Goal: Find specific page/section: Find specific page/section

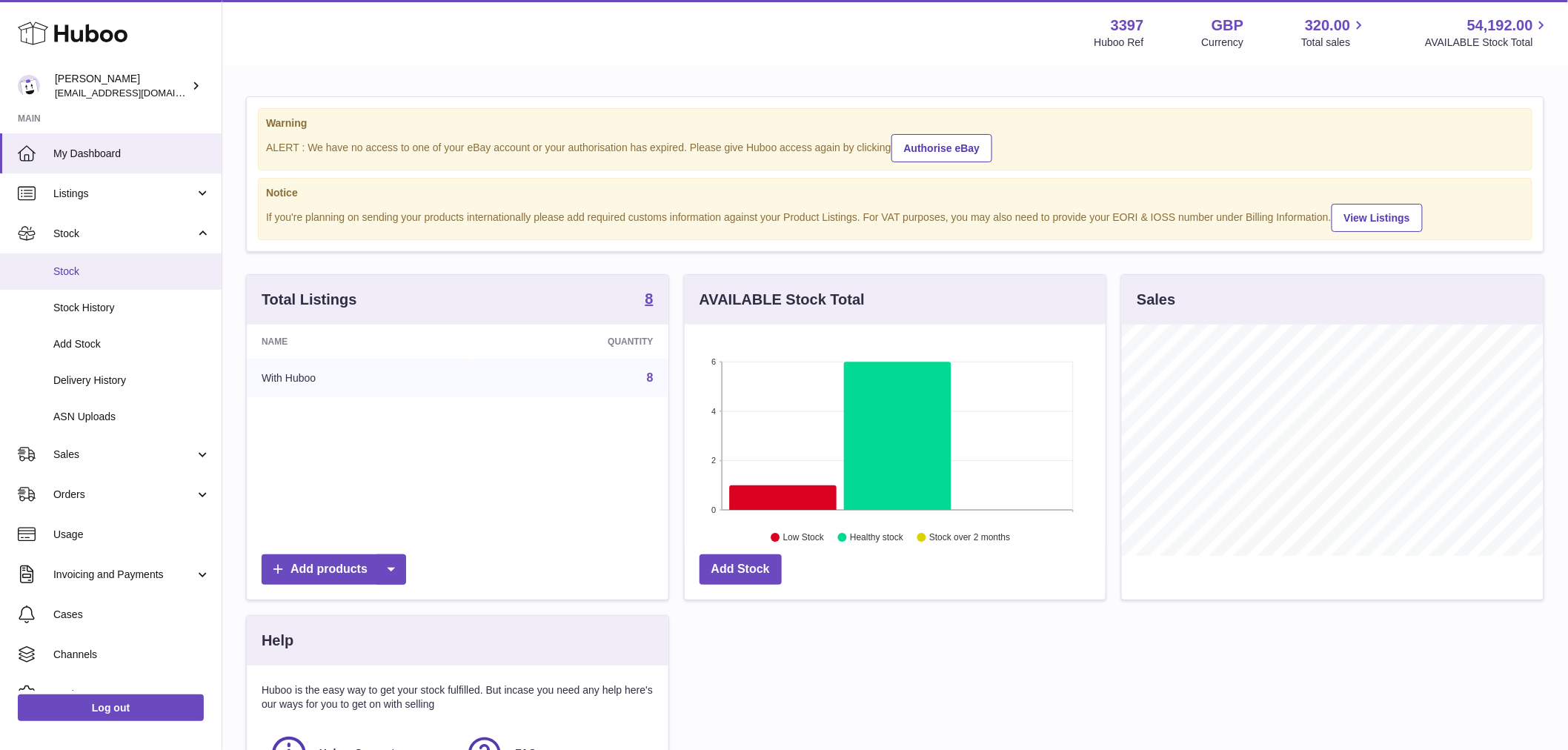
scroll to position [232, 421]
click at [111, 262] on link "Stock" at bounding box center [111, 271] width 221 height 36
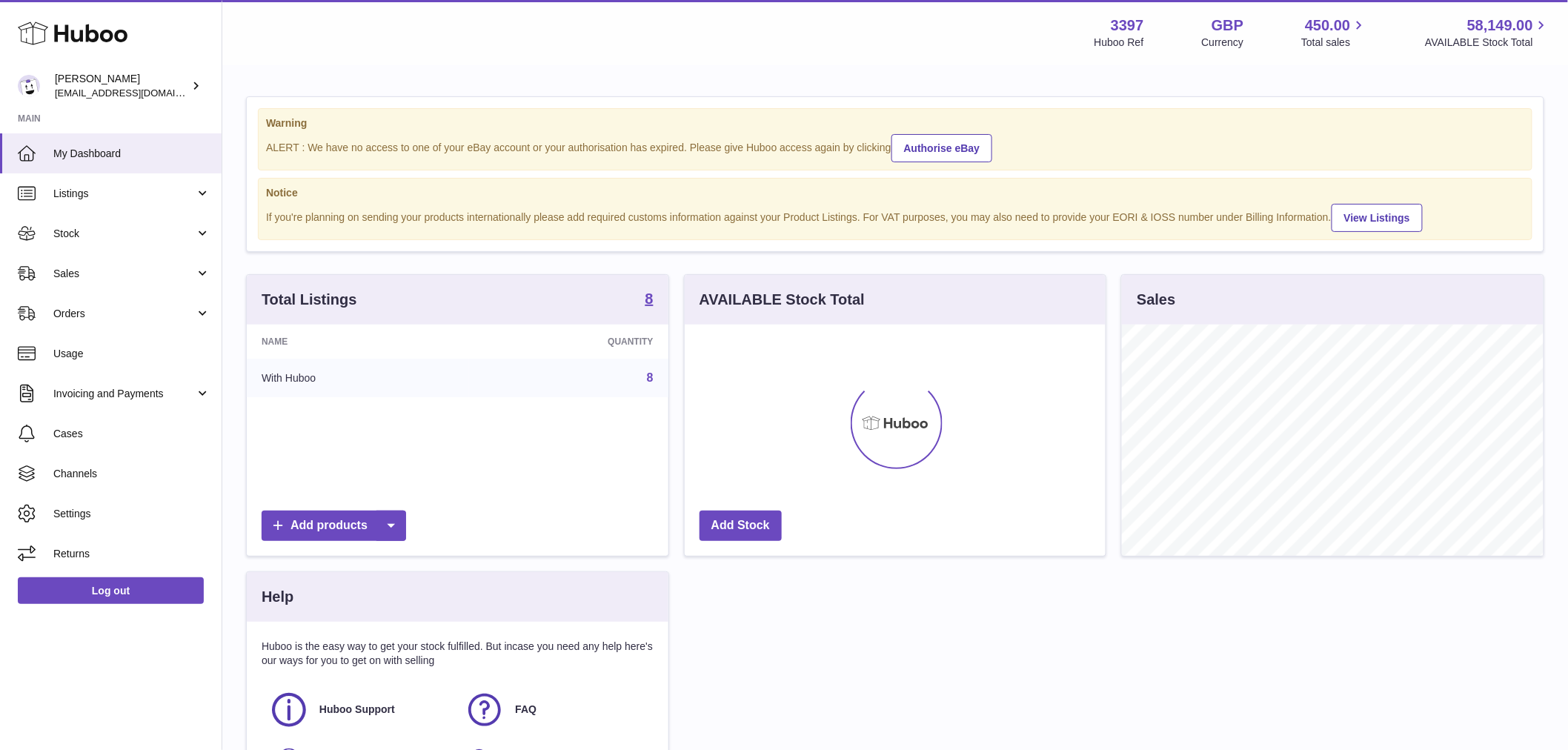
scroll to position [232, 421]
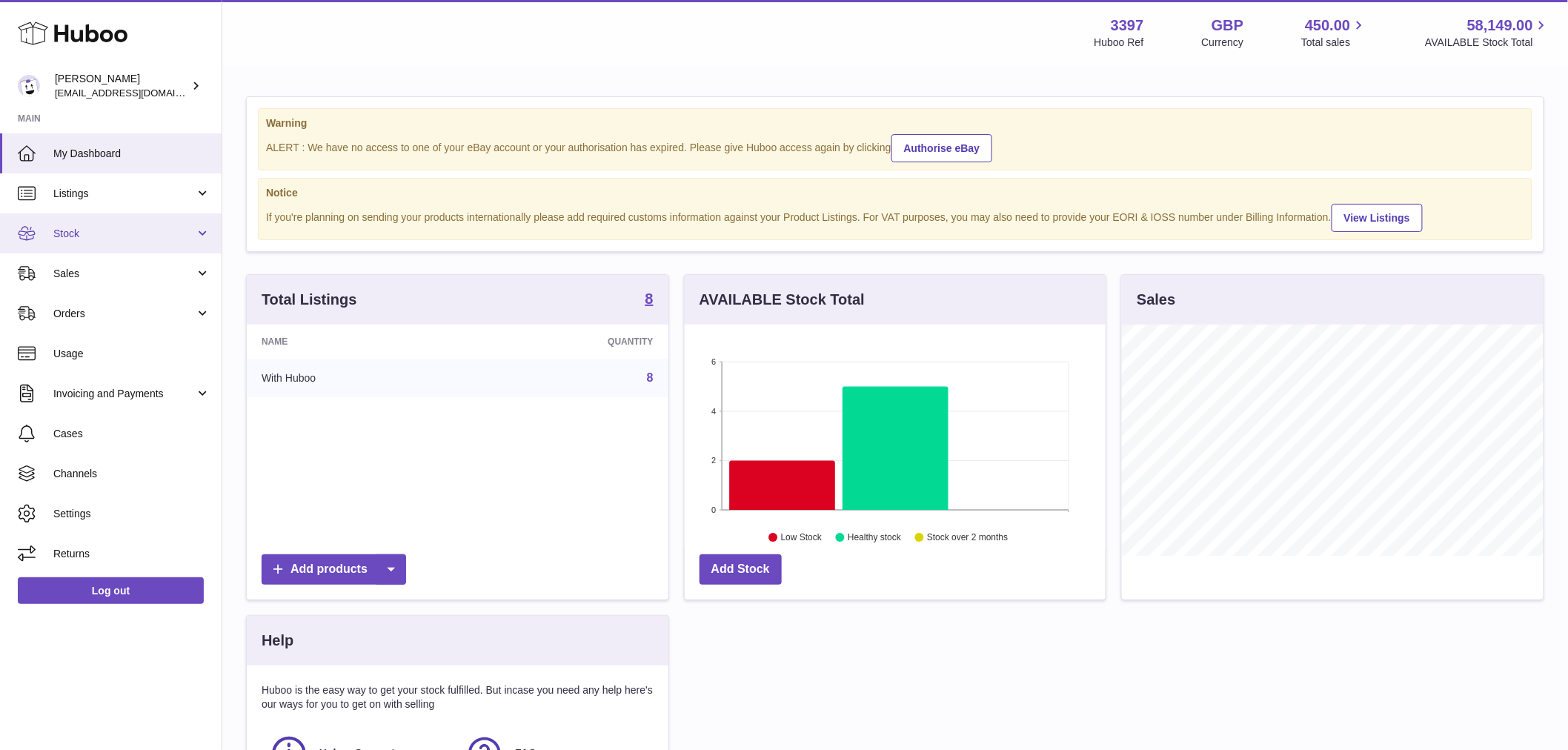
click at [83, 228] on span "Stock" at bounding box center [124, 234] width 142 height 14
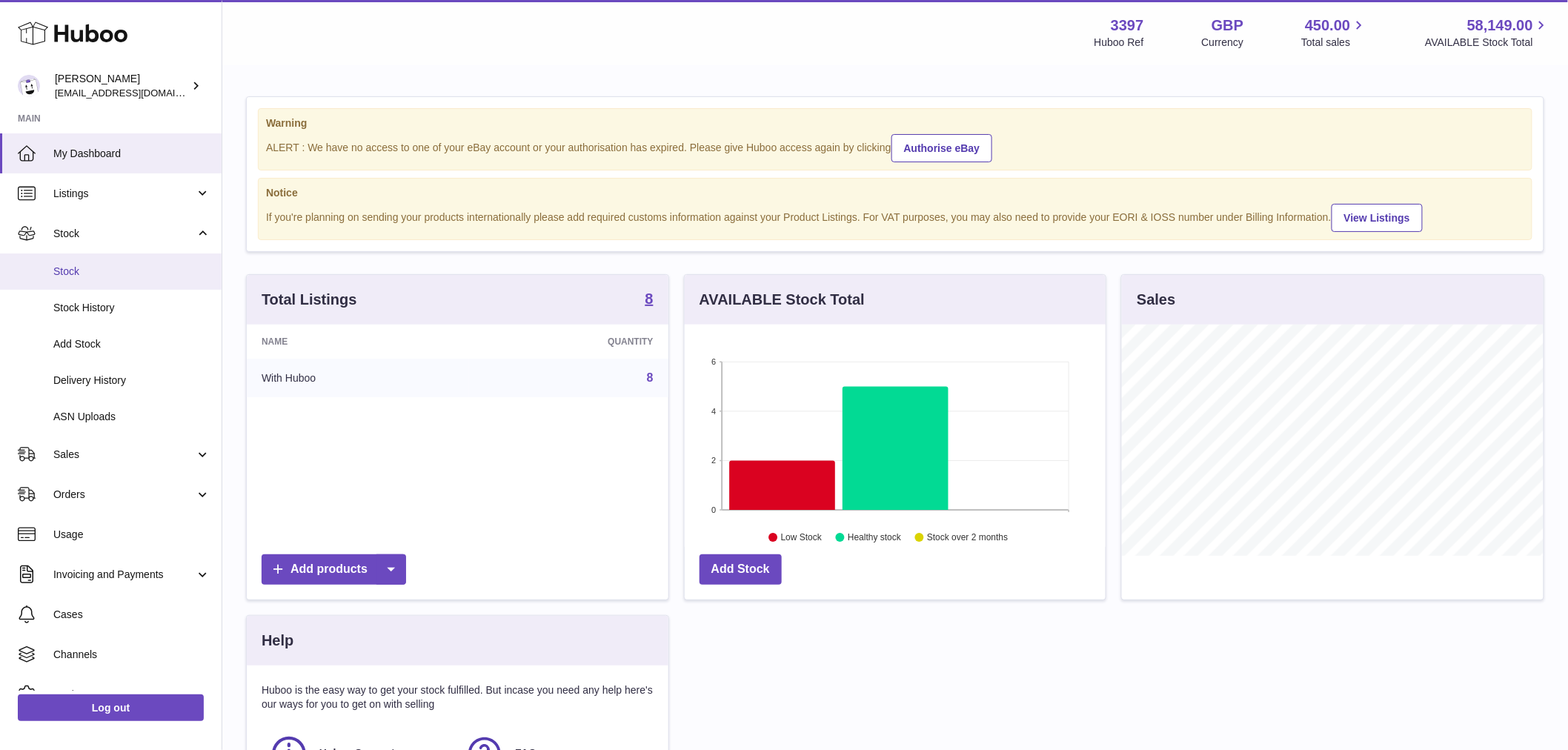
click at [103, 261] on link "Stock" at bounding box center [111, 271] width 221 height 36
